Goal: Use online tool/utility

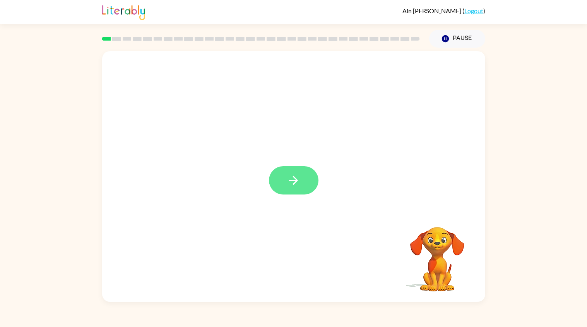
click at [287, 189] on button "button" at bounding box center [294, 180] width 50 height 28
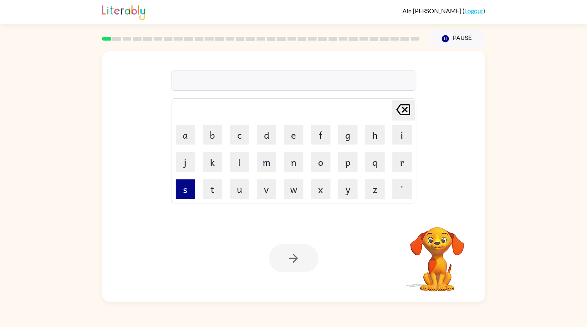
click at [187, 191] on button "s" at bounding box center [185, 188] width 19 height 19
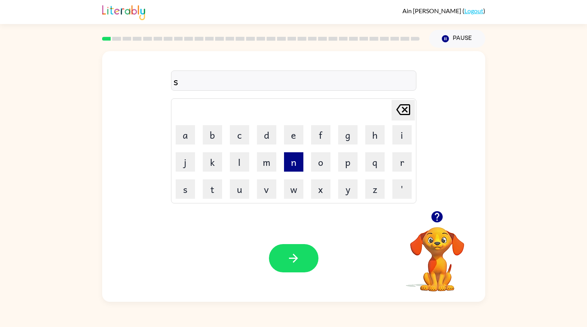
type button "s"
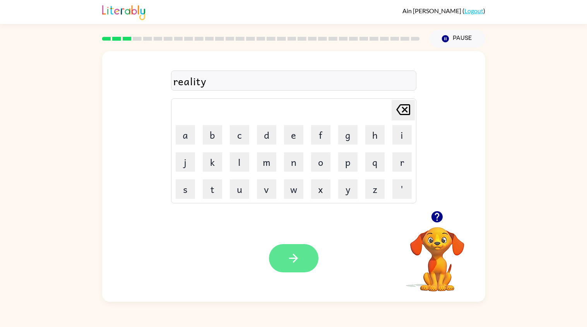
click at [287, 270] on button "button" at bounding box center [294, 258] width 50 height 28
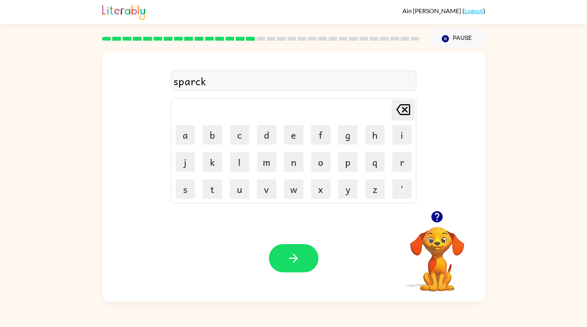
click at [201, 86] on div "sparck" at bounding box center [293, 81] width 241 height 16
click at [209, 85] on div "sparck" at bounding box center [293, 81] width 241 height 16
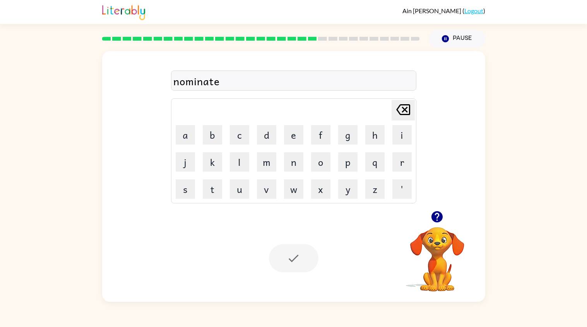
click at [288, 266] on div at bounding box center [294, 258] width 50 height 28
click at [250, 78] on div "nominate" at bounding box center [293, 81] width 241 height 16
click at [405, 107] on icon "[PERSON_NAME] last character input" at bounding box center [403, 109] width 19 height 19
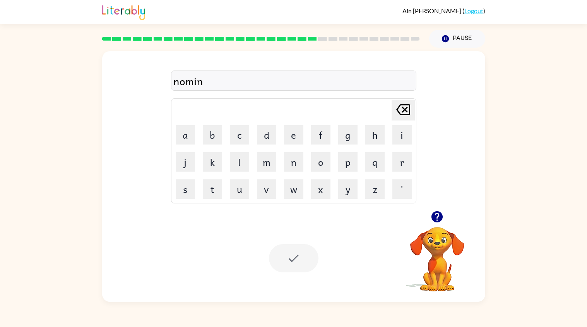
click at [405, 107] on icon "[PERSON_NAME] last character input" at bounding box center [403, 109] width 19 height 19
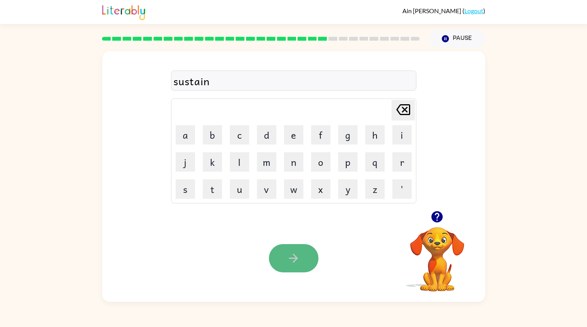
click at [307, 257] on button "button" at bounding box center [294, 258] width 50 height 28
click at [211, 83] on div "universal" at bounding box center [293, 81] width 241 height 16
click at [221, 83] on div "universal" at bounding box center [293, 81] width 241 height 16
